Goal: Information Seeking & Learning: Understand process/instructions

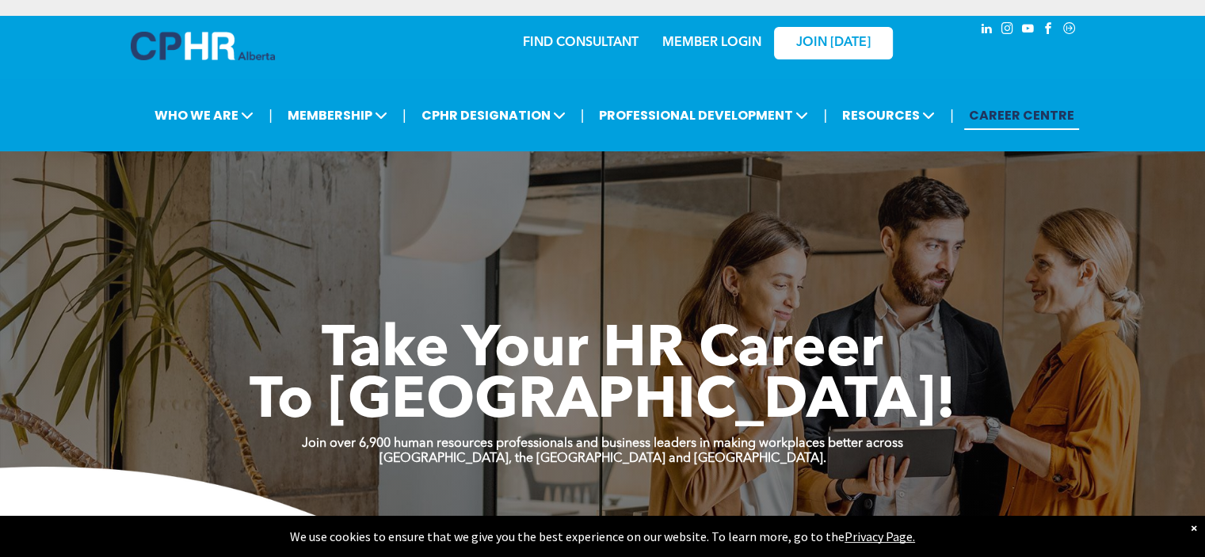
click at [715, 53] on div "MEMBER LOGIN" at bounding box center [678, 42] width 146 height 50
click at [719, 36] on link "MEMBER LOGIN" at bounding box center [711, 42] width 99 height 13
click at [707, 44] on link "MEMBER LOGIN" at bounding box center [711, 42] width 99 height 13
click at [177, 337] on h1 "Take Your HR Career" at bounding box center [603, 352] width 951 height 52
click at [677, 43] on link "MEMBER LOGIN" at bounding box center [711, 42] width 99 height 13
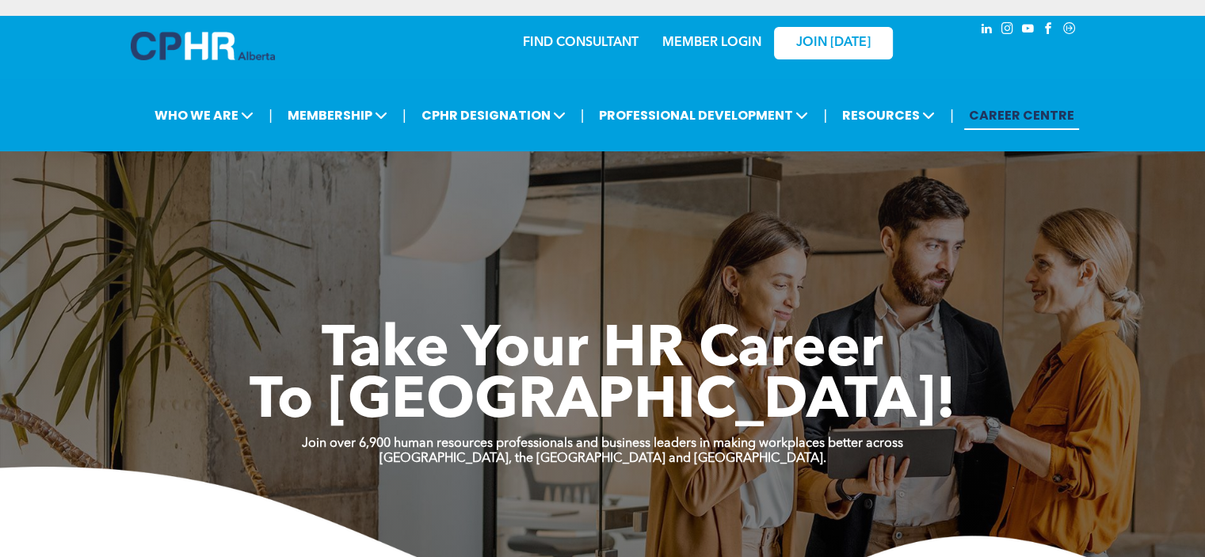
click at [671, 41] on link "MEMBER LOGIN" at bounding box center [711, 42] width 99 height 13
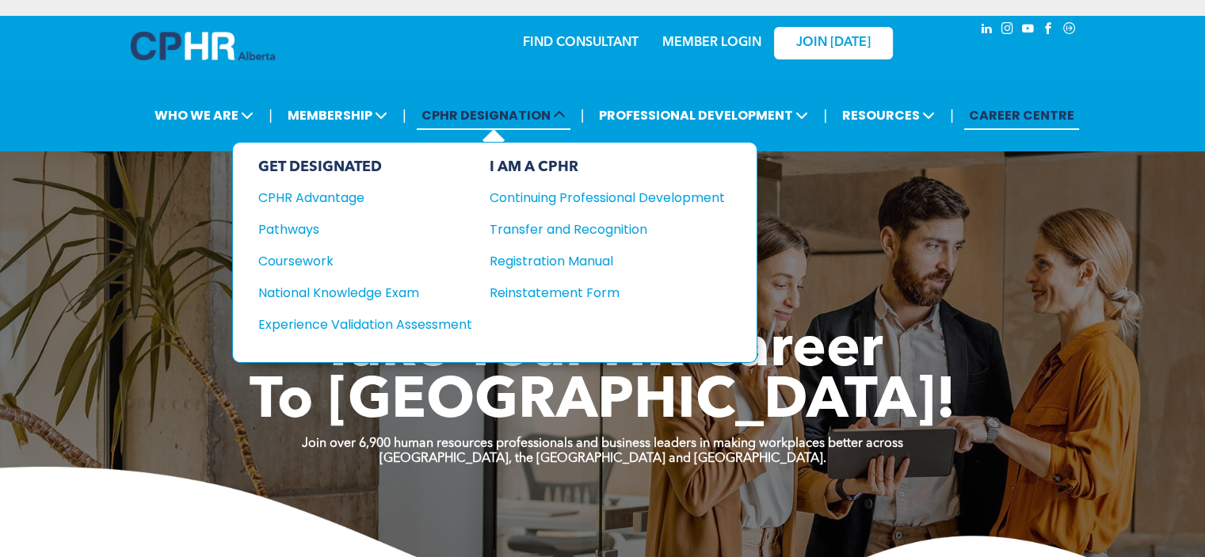
click at [487, 110] on span "CPHR DESIGNATION" at bounding box center [494, 115] width 154 height 29
click at [533, 197] on div "Continuing Professional Development" at bounding box center [596, 198] width 212 height 20
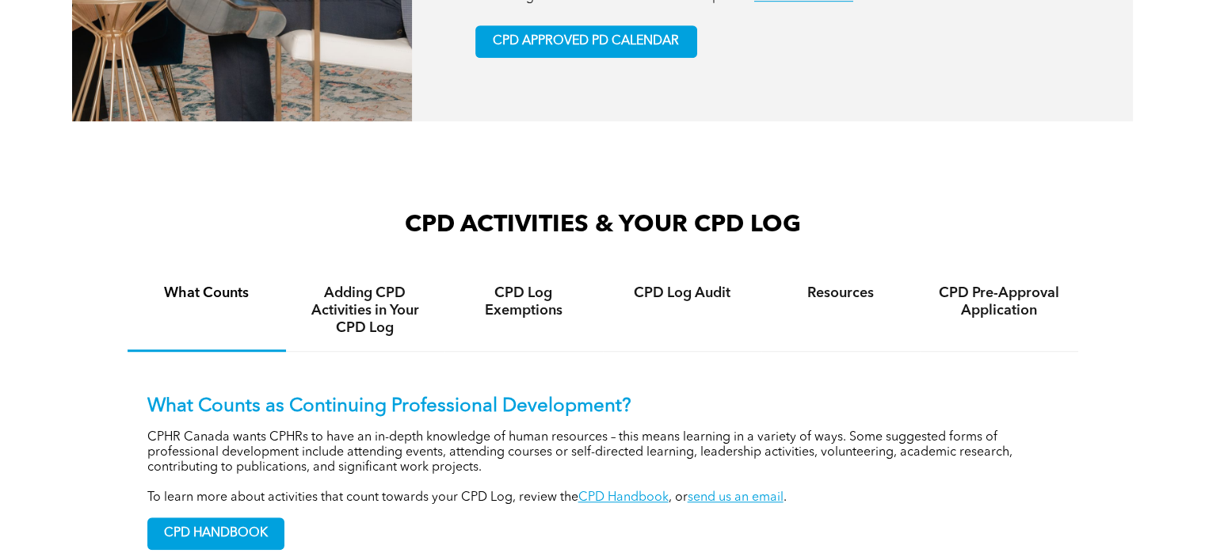
scroll to position [1030, 0]
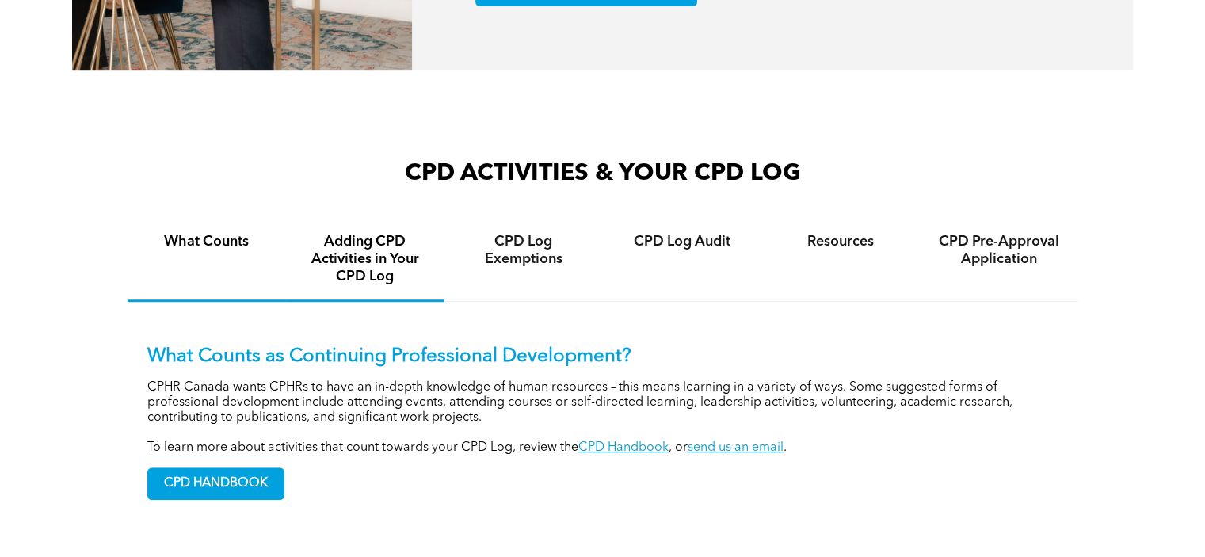
click at [376, 237] on h4 "Adding CPD Activities in Your CPD Log" at bounding box center [365, 259] width 130 height 52
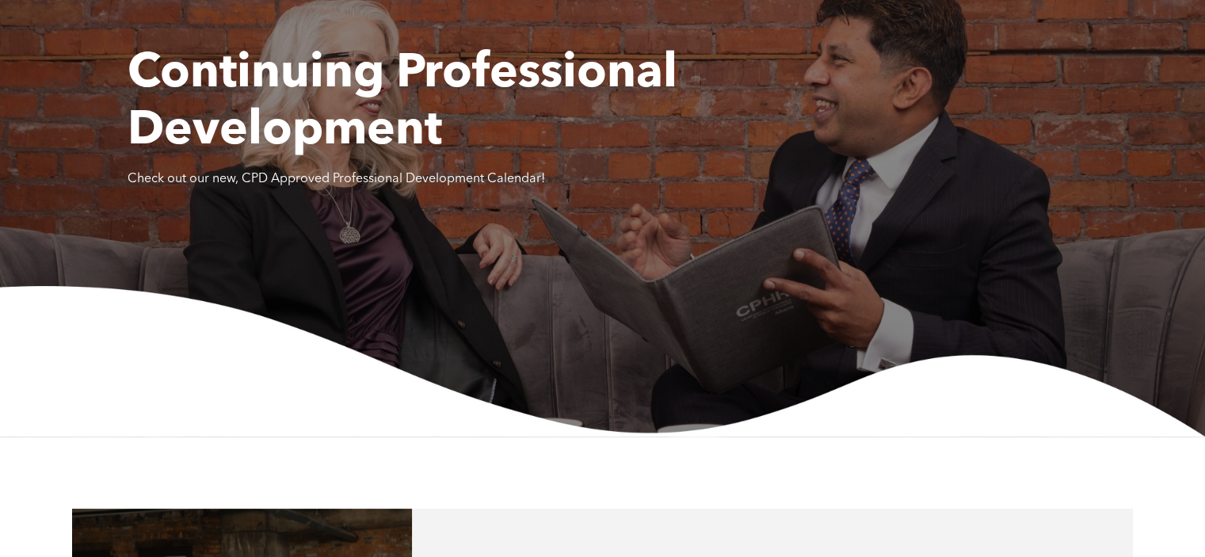
scroll to position [0, 0]
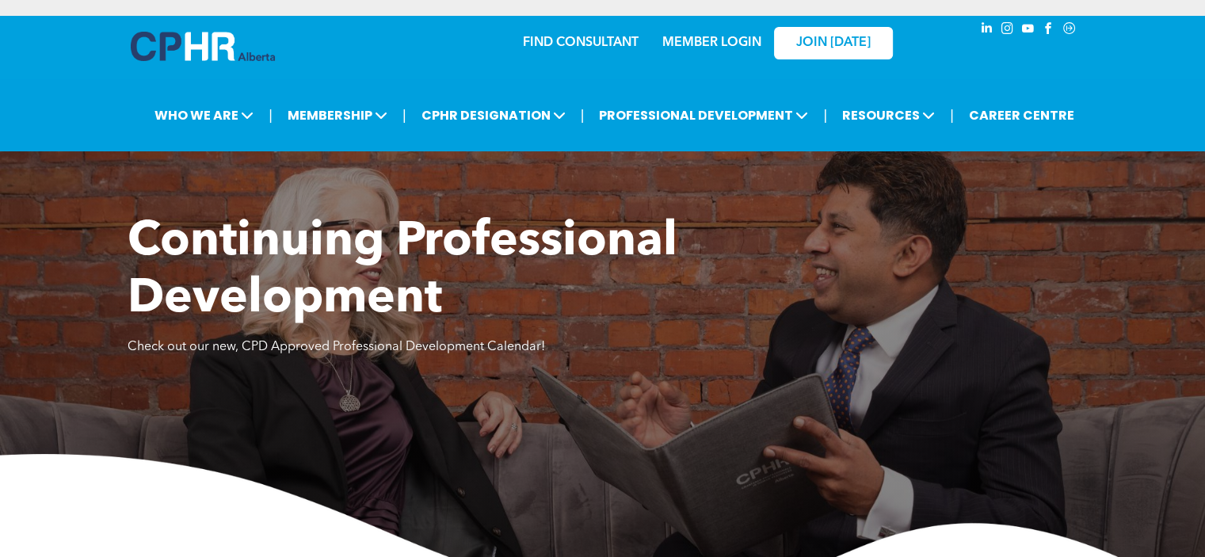
click at [672, 44] on link "MEMBER LOGIN" at bounding box center [711, 42] width 99 height 13
